Goal: Communication & Community: Share content

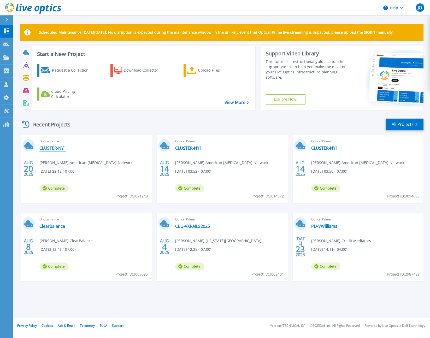
click at [54, 148] on link "CLUSTER-NY1" at bounding box center [52, 147] width 27 height 5
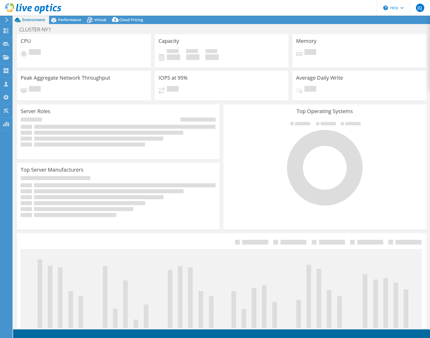
select select "USD"
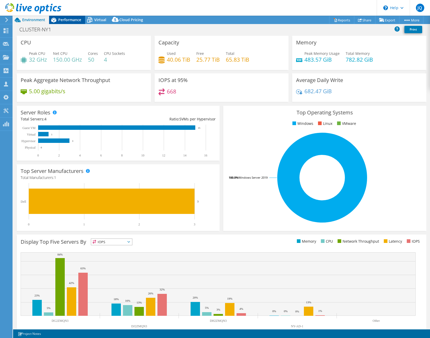
click at [61, 21] on span "Performance" at bounding box center [69, 19] width 23 height 5
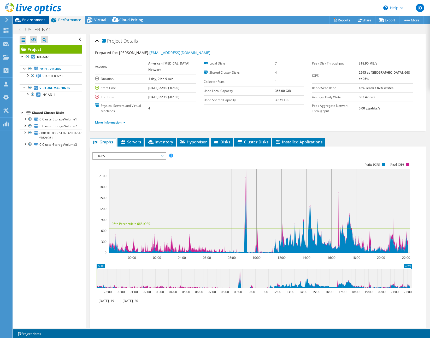
click at [31, 21] on span "Environment" at bounding box center [33, 19] width 23 height 5
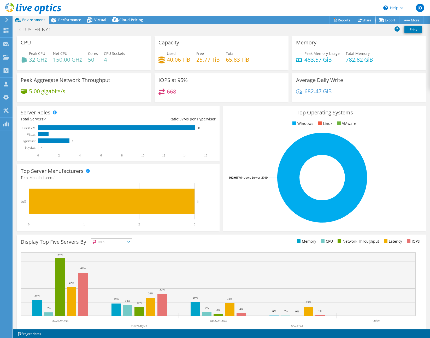
click at [365, 16] on link "Share" at bounding box center [364, 20] width 21 height 8
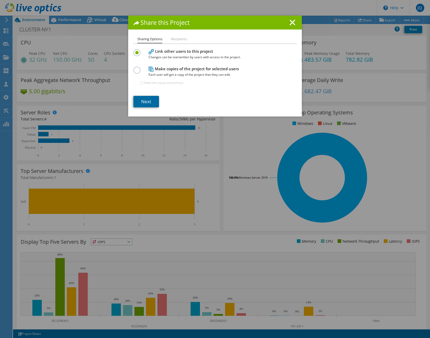
click at [146, 101] on link "Next" at bounding box center [146, 101] width 26 height 11
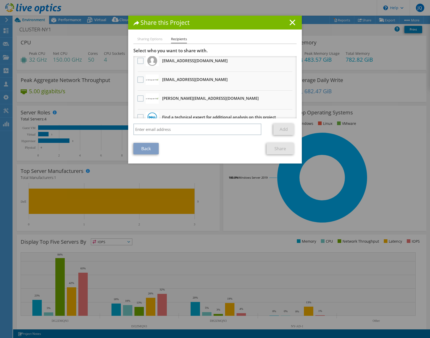
scroll to position [13, 0]
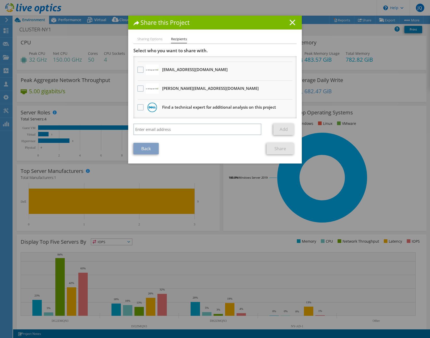
click at [291, 22] on line at bounding box center [292, 22] width 5 height 5
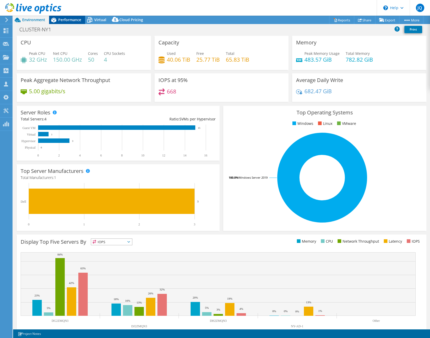
click at [70, 19] on span "Performance" at bounding box center [69, 19] width 23 height 5
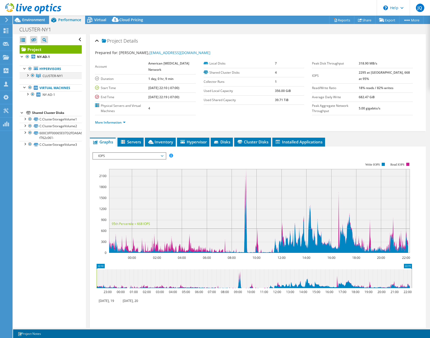
click at [28, 76] on div at bounding box center [27, 74] width 5 height 5
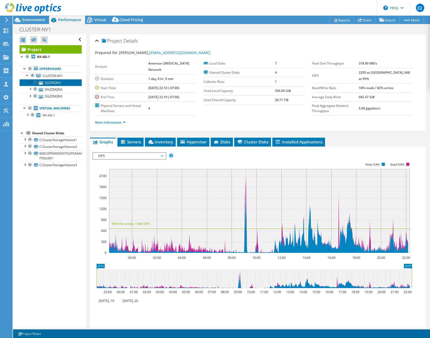
click at [52, 84] on link "DJ2ZMQN3" at bounding box center [51, 82] width 62 height 7
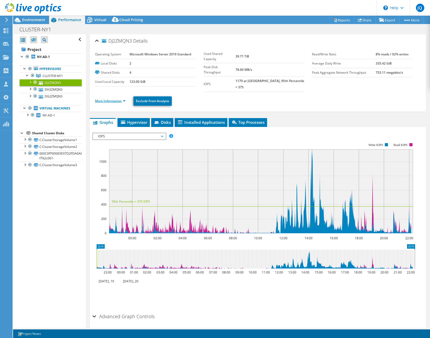
click at [113, 99] on link "More Information" at bounding box center [110, 101] width 31 height 4
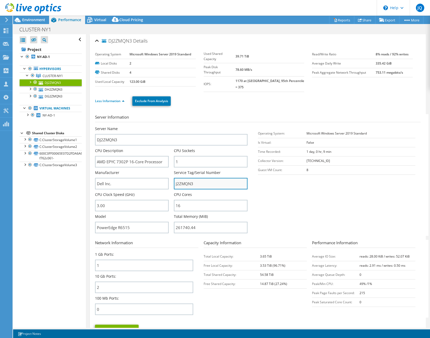
click at [188, 179] on input "J2ZMQN3" at bounding box center [211, 183] width 74 height 11
click at [47, 76] on span "CLUSTER-NY1" at bounding box center [53, 76] width 20 height 4
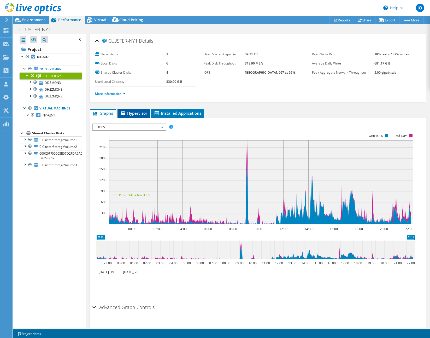
click at [135, 114] on span "Hypervisor" at bounding box center [133, 112] width 27 height 5
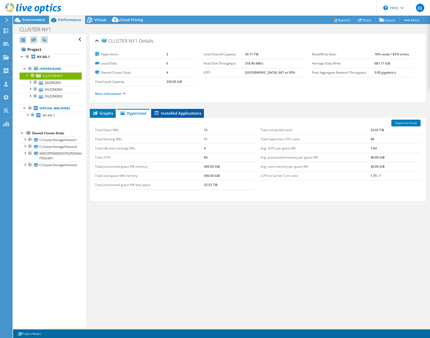
click at [177, 116] on li "Installed Applications" at bounding box center [177, 113] width 53 height 9
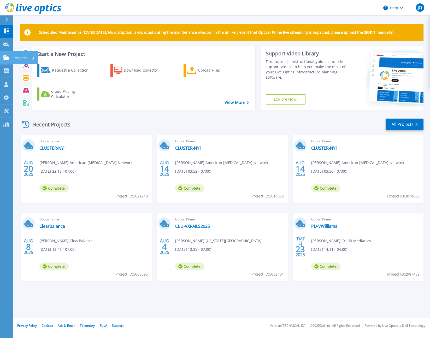
click at [8, 58] on icon at bounding box center [6, 57] width 6 height 4
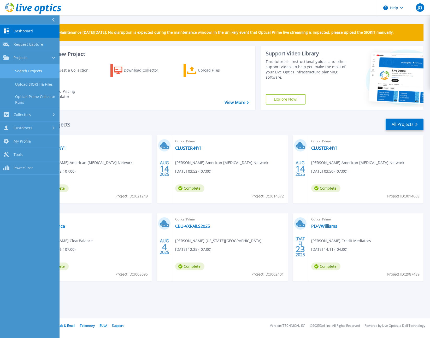
click at [25, 73] on link "Search Projects" at bounding box center [30, 70] width 60 height 13
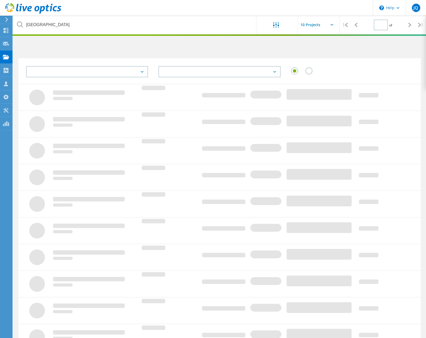
type input "1"
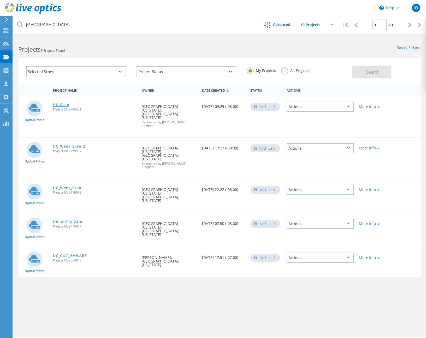
click at [61, 104] on link "UC_Scan" at bounding box center [61, 105] width 16 height 4
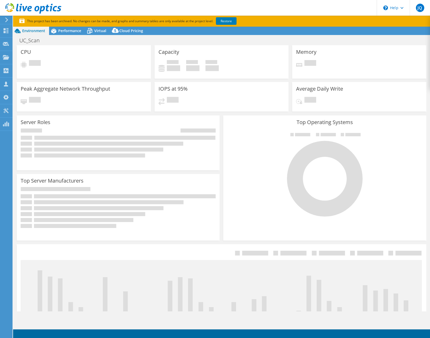
select select "USD"
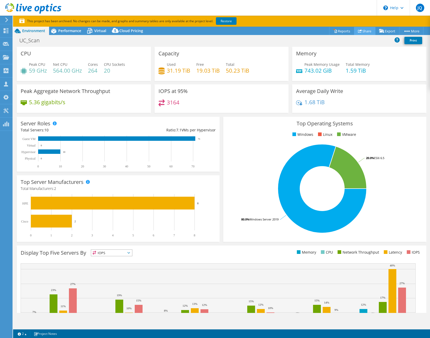
click at [365, 31] on link "Share" at bounding box center [364, 31] width 21 height 8
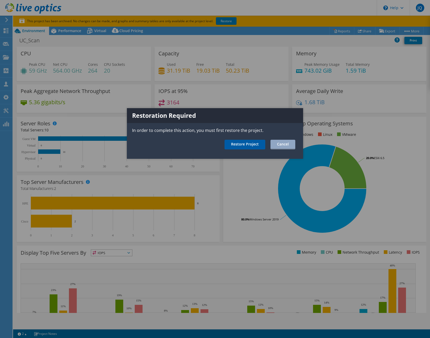
click at [250, 144] on link "Restore Project" at bounding box center [245, 145] width 41 height 10
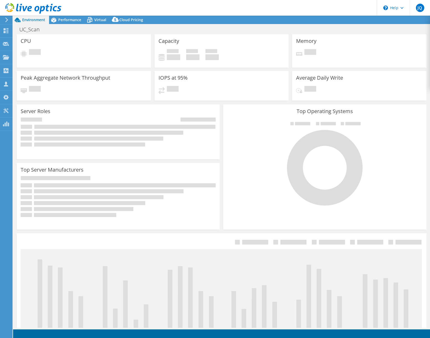
select select "USD"
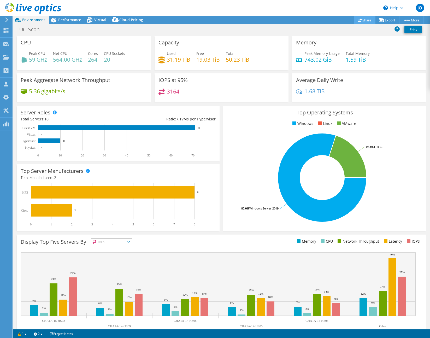
click at [358, 19] on use at bounding box center [360, 19] width 4 height 3
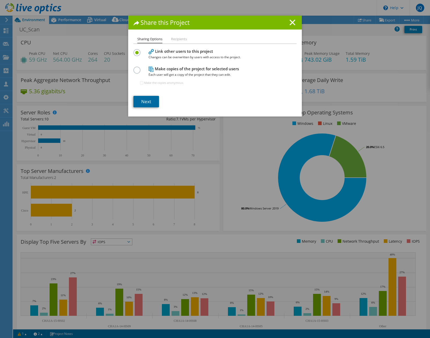
click at [149, 100] on link "Next" at bounding box center [146, 101] width 26 height 11
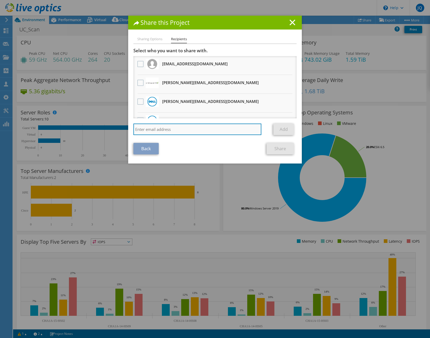
click at [156, 128] on input "search" at bounding box center [197, 128] width 128 height 11
type input "stevek@sidepath.com"
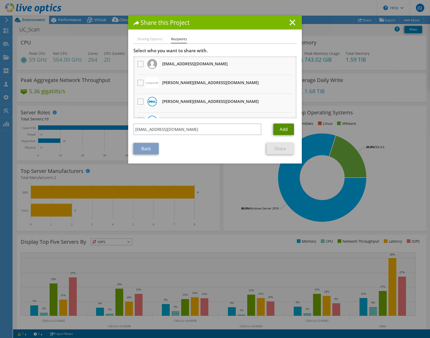
click at [288, 131] on link "Add" at bounding box center [283, 128] width 21 height 11
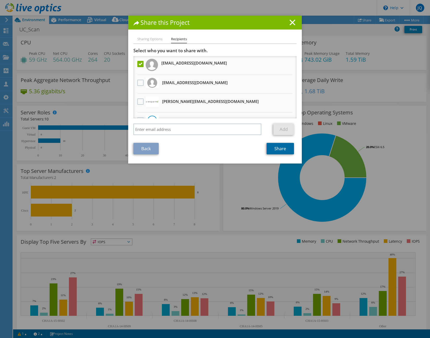
click at [284, 147] on link "Share" at bounding box center [280, 148] width 27 height 11
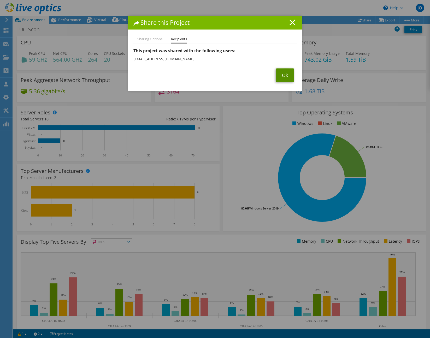
click at [286, 77] on link "Ok" at bounding box center [285, 75] width 18 height 14
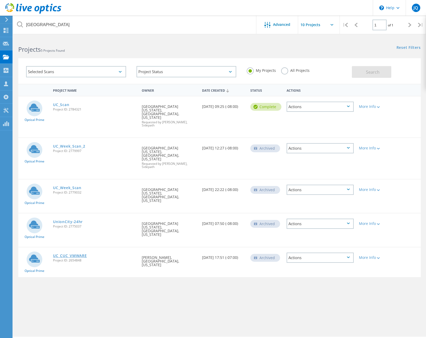
click at [72, 254] on link "UC_CUC_VMWARE" at bounding box center [70, 256] width 34 height 4
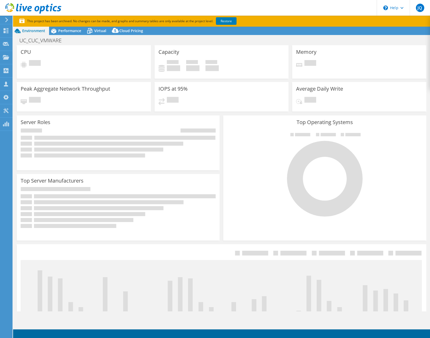
select select "USD"
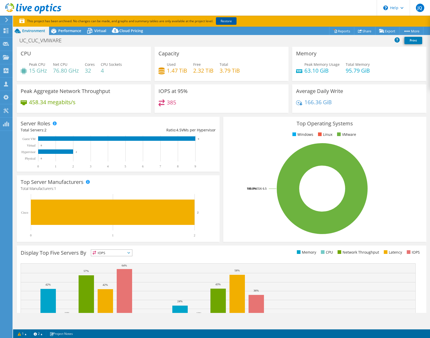
click at [228, 20] on link "Restore" at bounding box center [226, 21] width 21 height 8
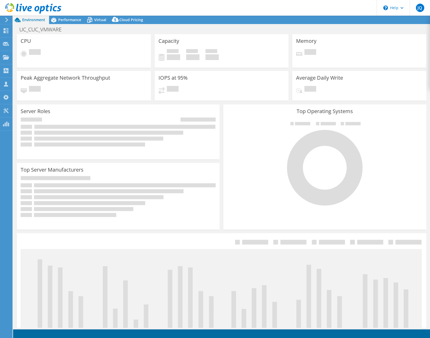
select select "USD"
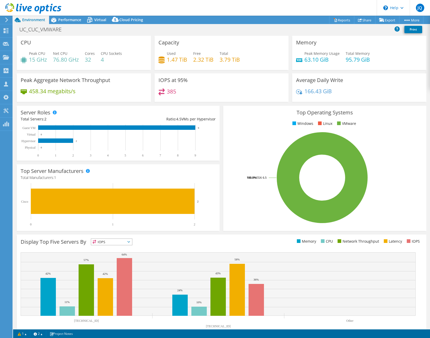
click at [252, 11] on header "JQ Partner Team Member Jeremy Quick jeremy@sidepath.com Sidepath My Profile Log…" at bounding box center [215, 8] width 430 height 16
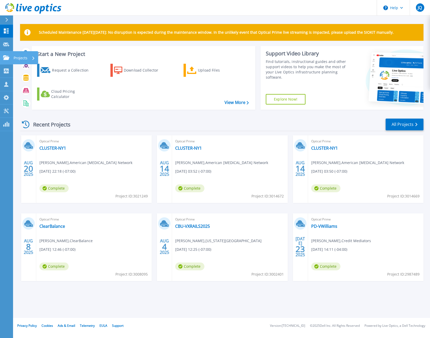
click at [16, 58] on p "Projects" at bounding box center [21, 58] width 14 height 14
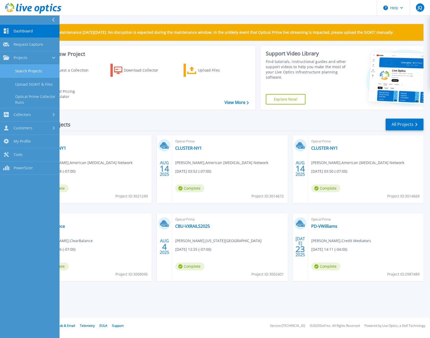
click at [33, 71] on link "Search Projects" at bounding box center [30, 70] width 60 height 13
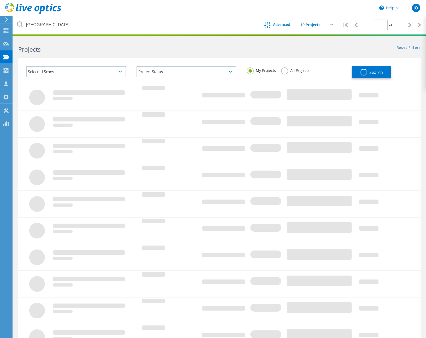
type input "1"
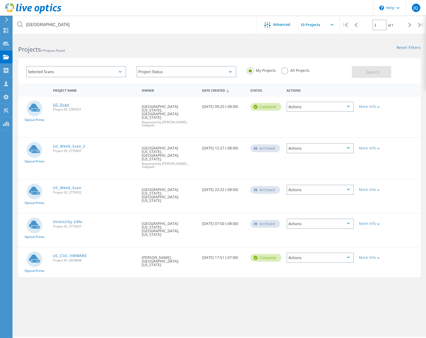
click at [57, 105] on link "UC_Scan" at bounding box center [61, 105] width 16 height 4
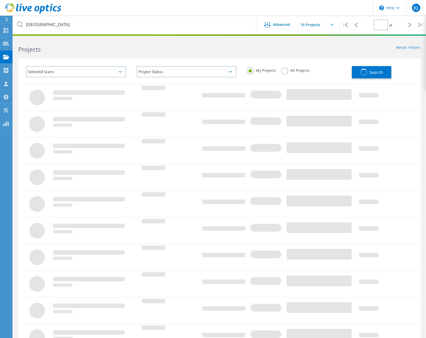
type input "1"
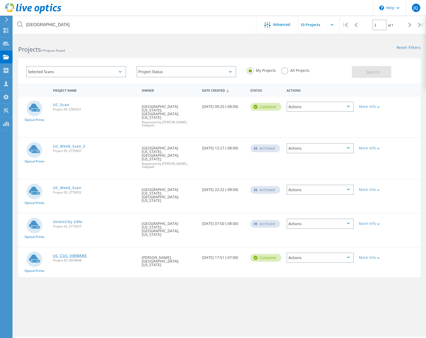
click at [64, 254] on link "UC_CUC_VMWARE" at bounding box center [70, 256] width 34 height 4
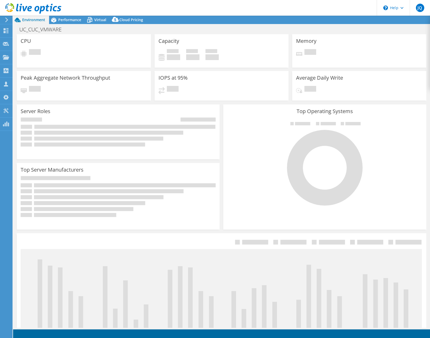
select select "USD"
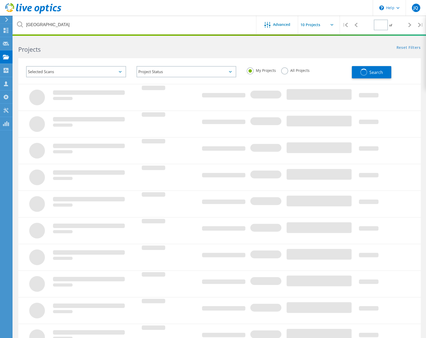
type input "1"
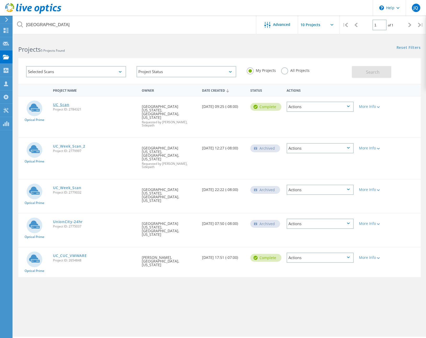
click at [59, 105] on link "UC_Scan" at bounding box center [61, 105] width 16 height 4
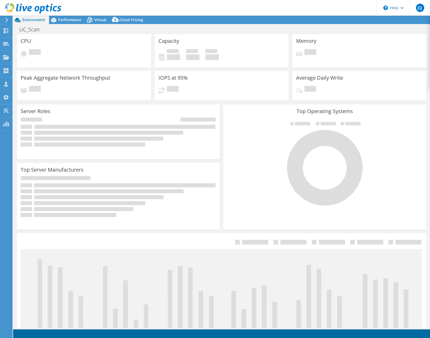
select select "USD"
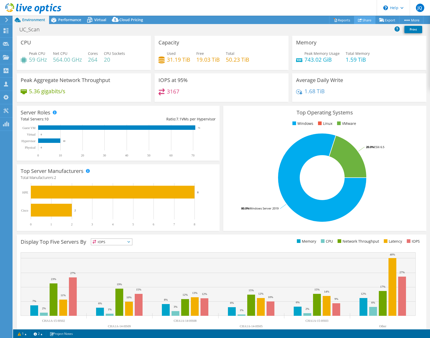
click at [357, 22] on link "Share" at bounding box center [364, 20] width 21 height 8
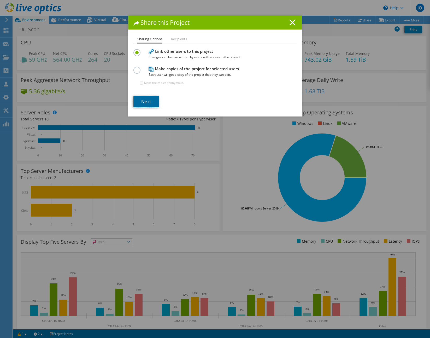
click at [141, 99] on link "Next" at bounding box center [146, 101] width 26 height 11
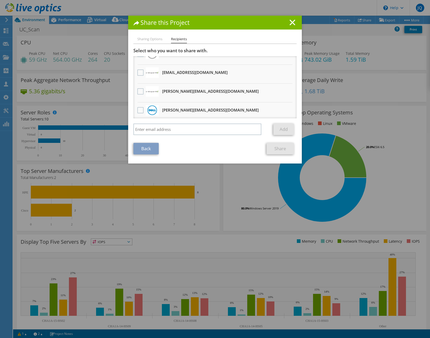
scroll to position [94, 0]
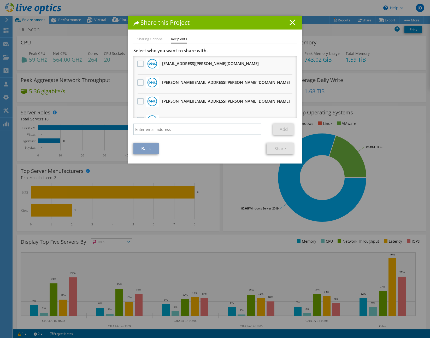
click at [145, 35] on div "Share this Project Sharing Options Recipients Link other users to this project …" at bounding box center [215, 90] width 174 height 148
click at [147, 39] on li "Sharing Options" at bounding box center [149, 39] width 25 height 7
click at [182, 41] on li "Recipients" at bounding box center [179, 40] width 16 height 8
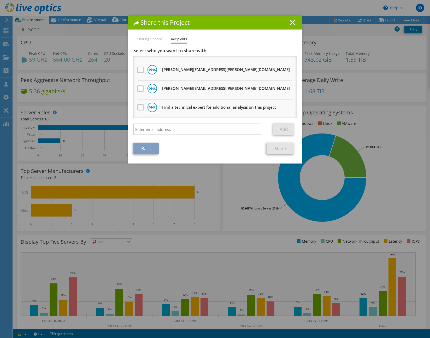
scroll to position [0, 0]
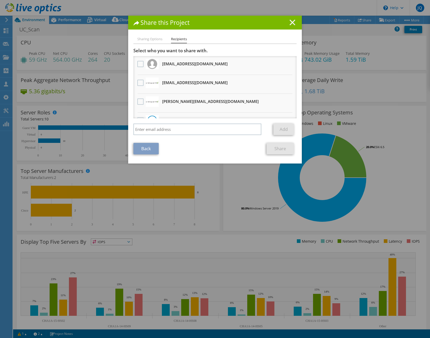
click at [290, 21] on icon at bounding box center [293, 23] width 6 height 6
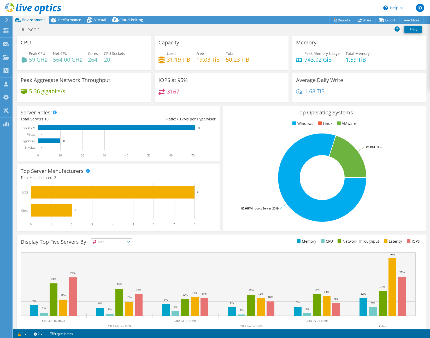
click at [264, 12] on header "JQ Partner Team Member [PERSON_NAME] [PERSON_NAME][EMAIL_ADDRESS][DOMAIN_NAME] …" at bounding box center [215, 8] width 430 height 16
